Goal: Transaction & Acquisition: Purchase product/service

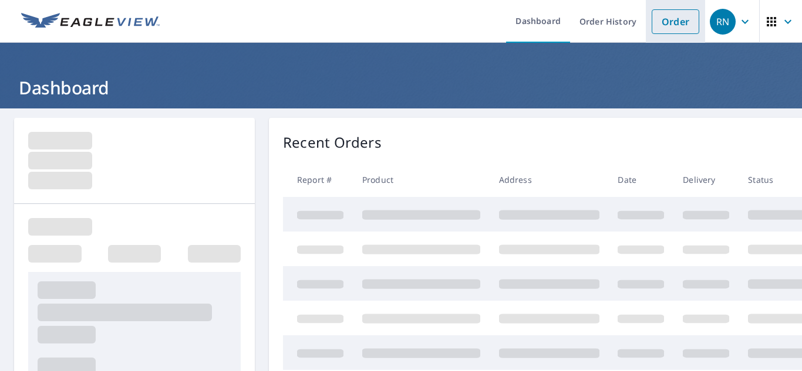
click at [654, 20] on link "Order" at bounding box center [675, 21] width 48 height 25
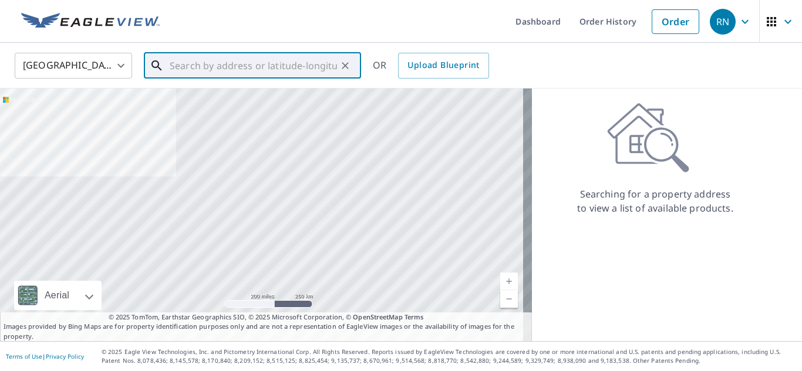
click at [175, 64] on input "text" at bounding box center [253, 65] width 167 height 33
paste input "[STREET_ADDRESS][PERSON_NAME]"
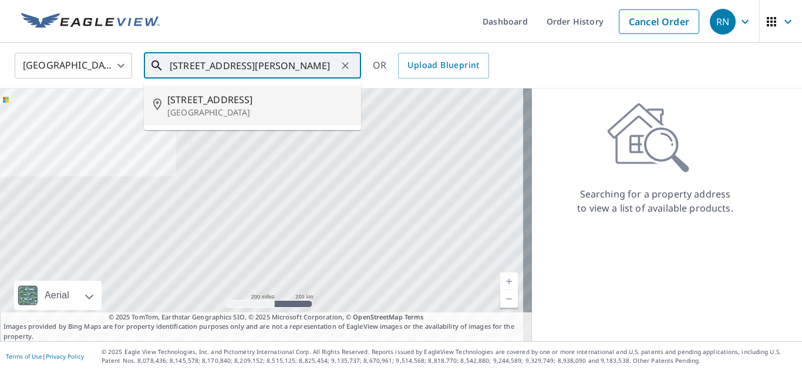
click at [212, 112] on p "[GEOGRAPHIC_DATA]" at bounding box center [259, 113] width 184 height 12
type input "[STREET_ADDRESS][PERSON_NAME]"
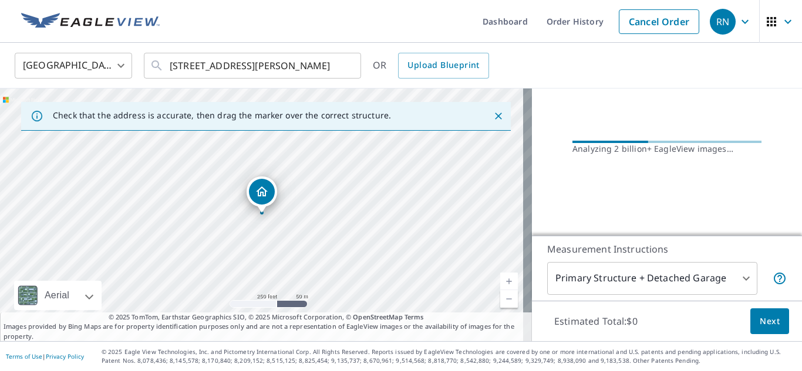
scroll to position [127, 0]
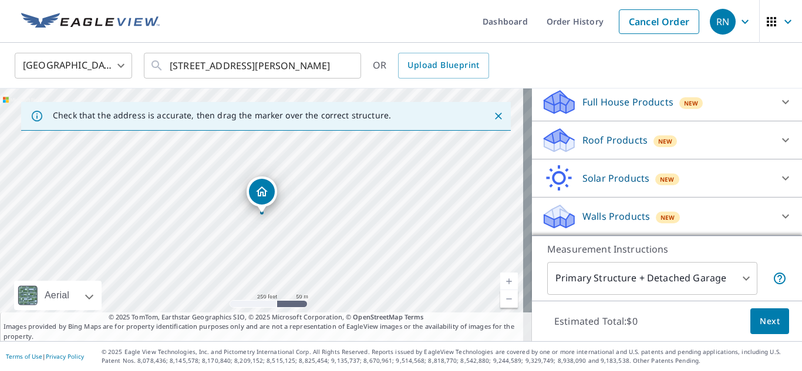
click at [548, 136] on icon at bounding box center [557, 136] width 26 height 15
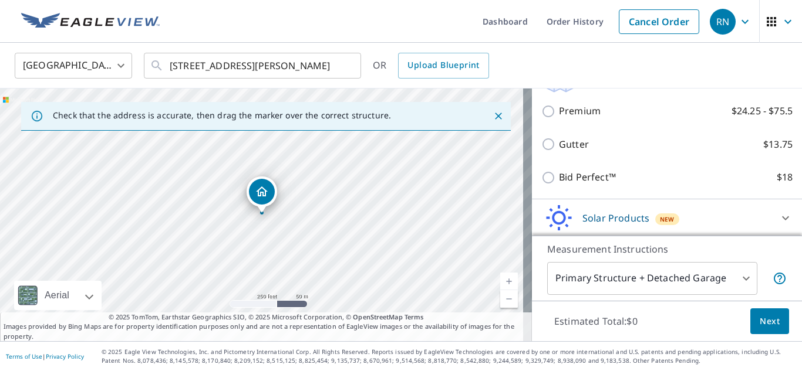
scroll to position [226, 0]
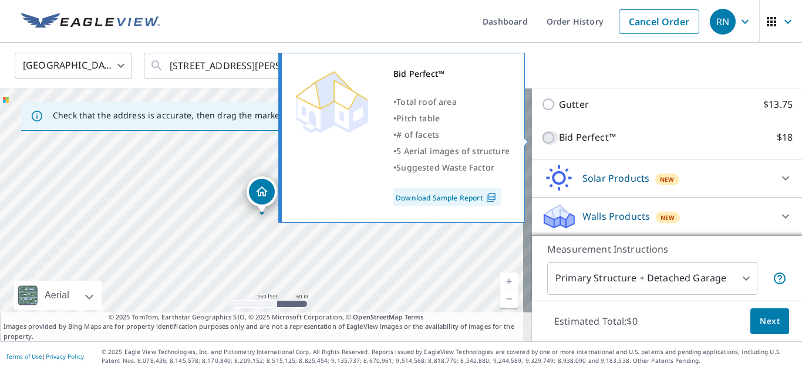
click at [541, 136] on input "Bid Perfect™ $18" at bounding box center [550, 138] width 18 height 14
checkbox input "true"
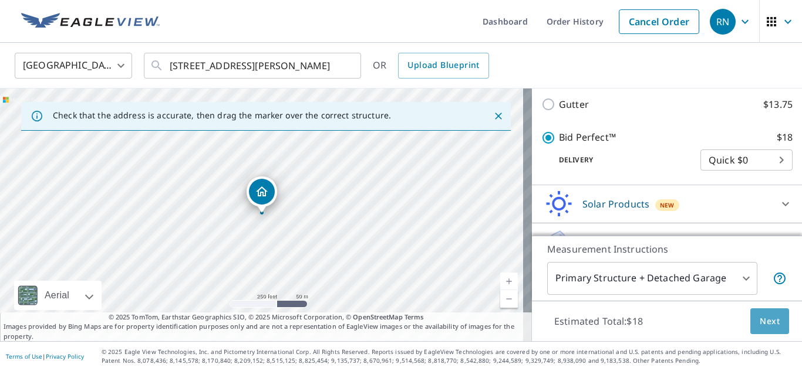
click at [759, 320] on span "Next" at bounding box center [769, 322] width 20 height 15
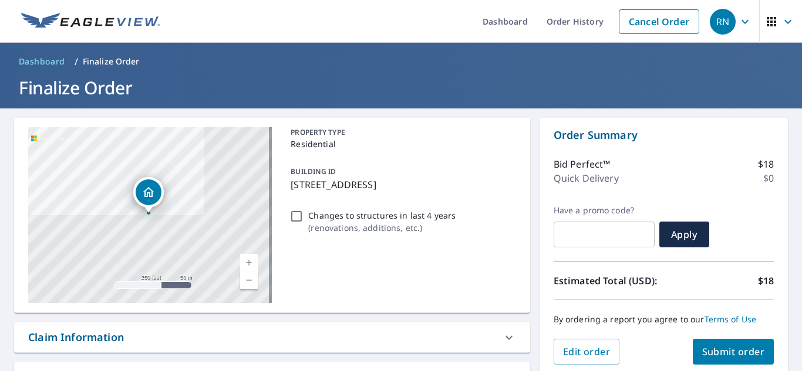
click at [732, 355] on span "Submit order" at bounding box center [733, 352] width 63 height 13
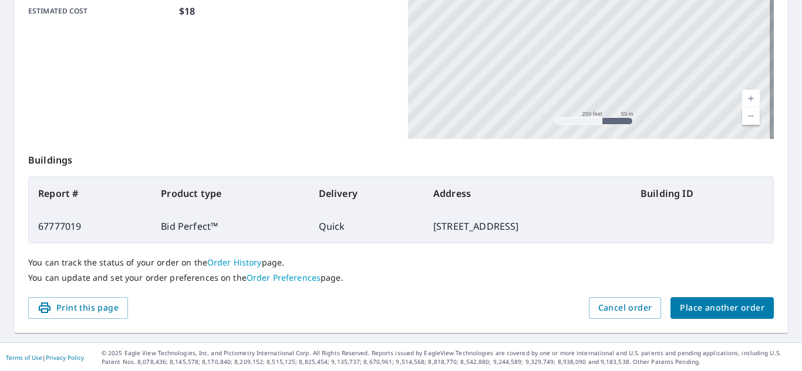
scroll to position [319, 0]
click at [89, 306] on span "Print this page" at bounding box center [78, 307] width 81 height 15
